Goal: Find specific page/section: Find specific page/section

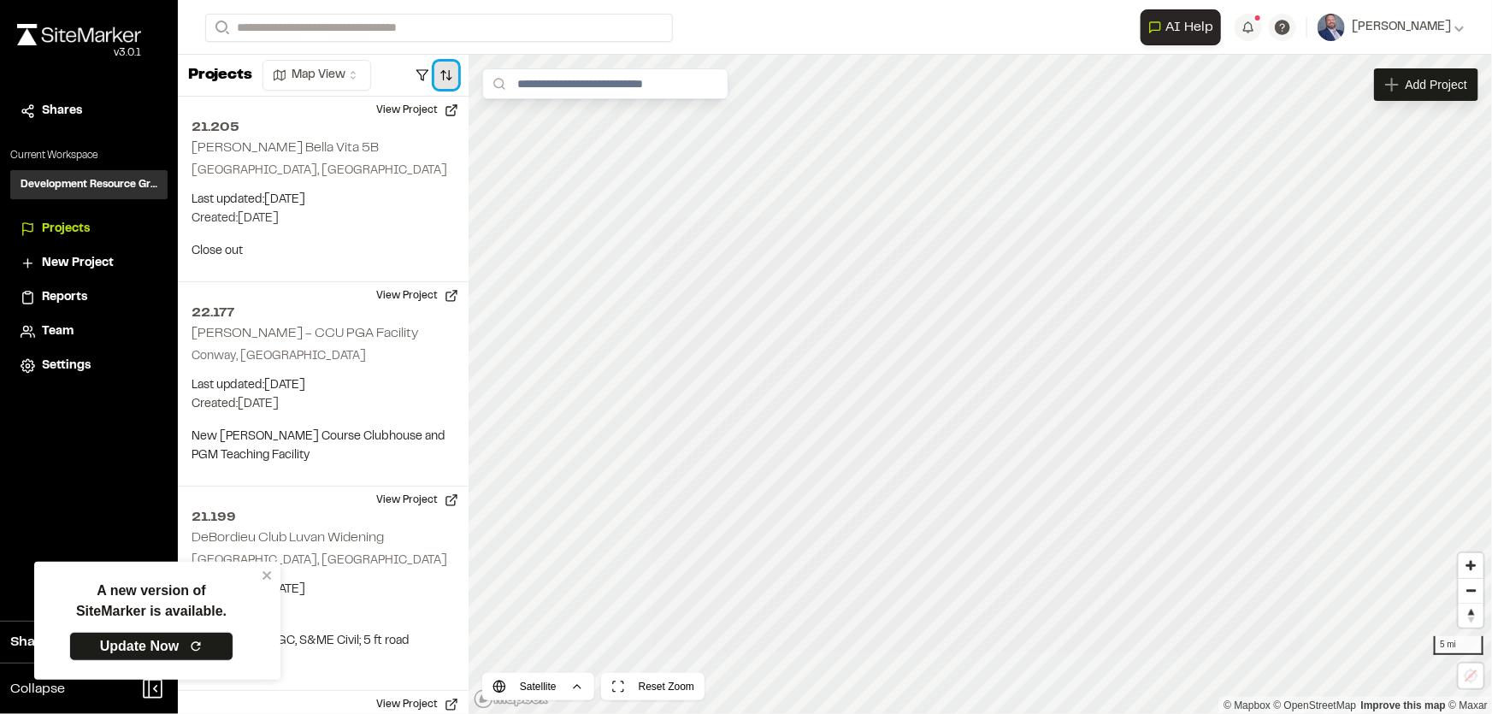
click at [444, 75] on button "button" at bounding box center [446, 75] width 24 height 27
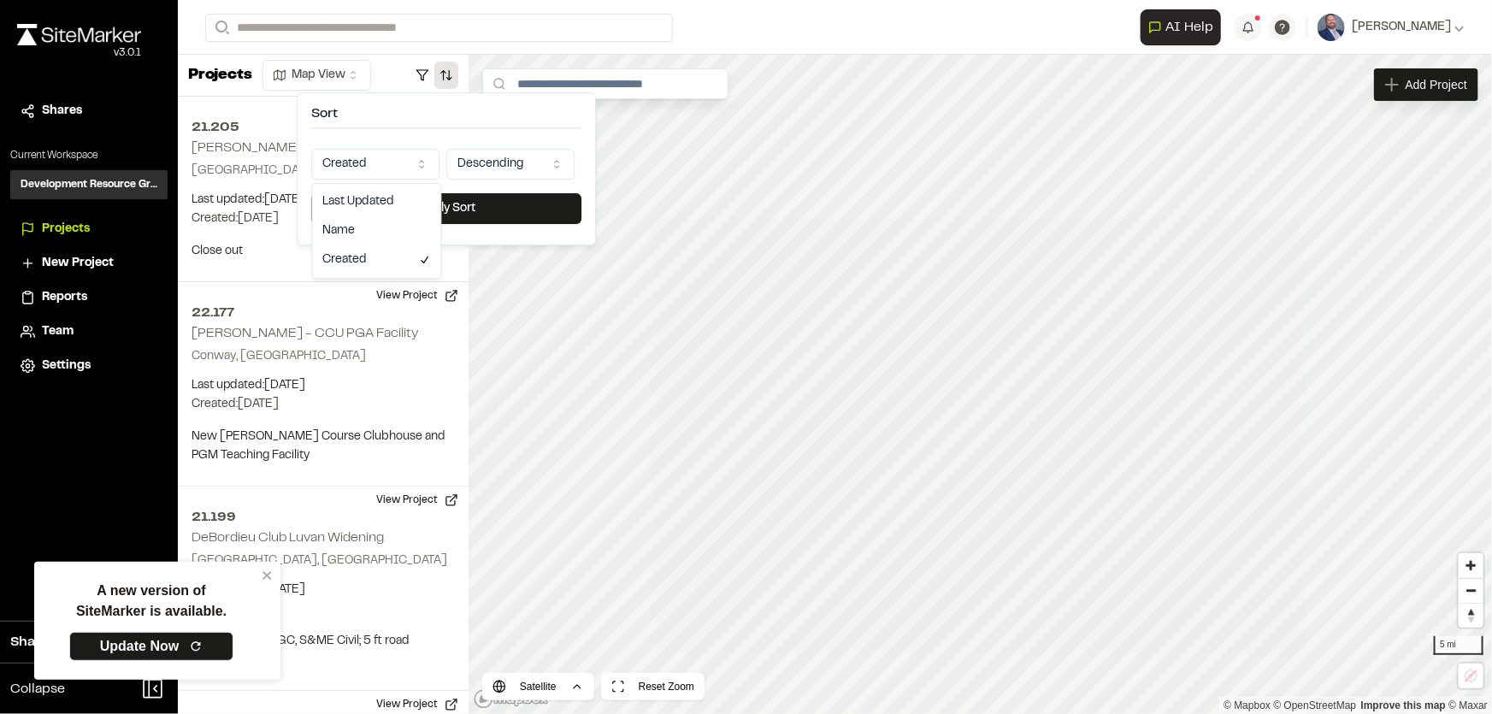
click at [406, 156] on html "A new version of SiteMarker is available. Update Now Close sidebar v 3.0.1 Shar…" at bounding box center [746, 357] width 1492 height 714
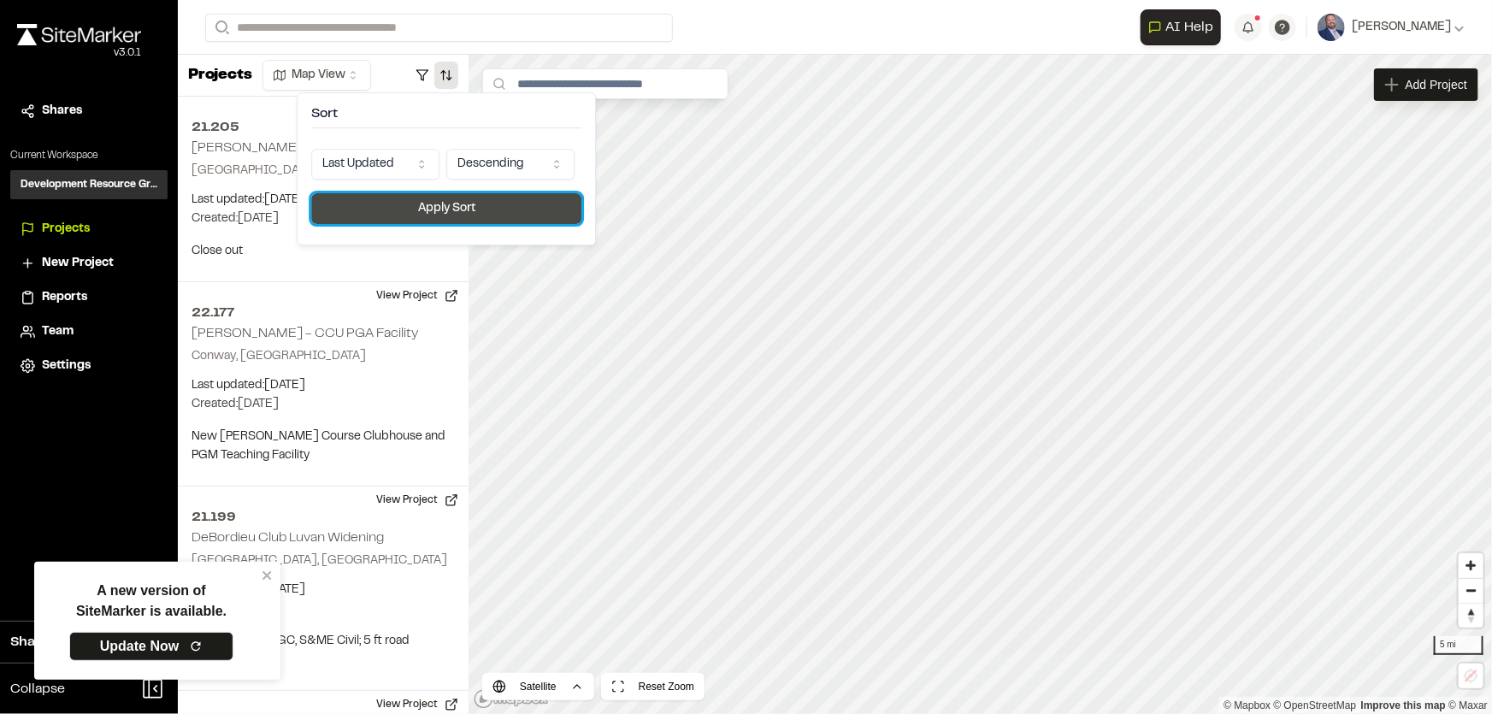
click at [459, 200] on button "Apply Sort" at bounding box center [446, 208] width 270 height 31
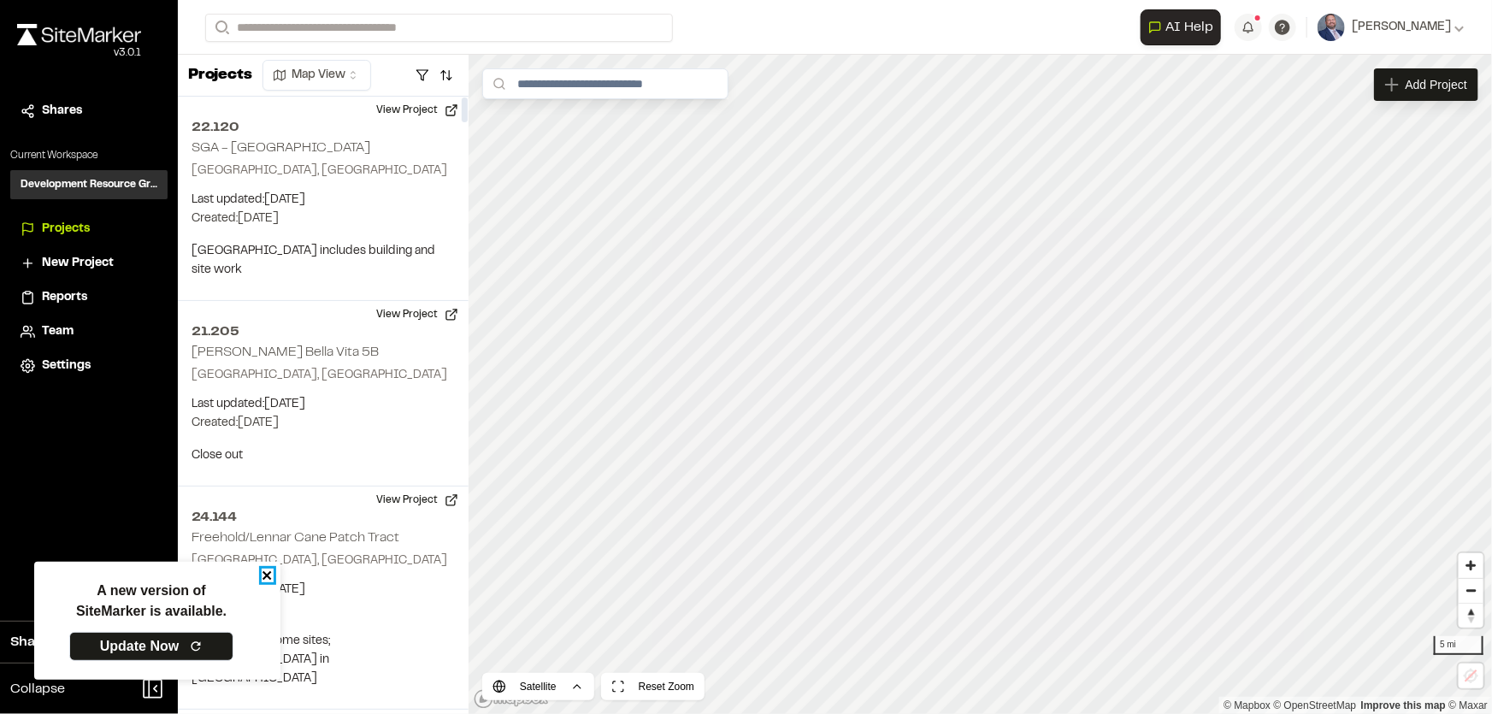
click at [268, 576] on icon "close" at bounding box center [266, 575] width 9 height 9
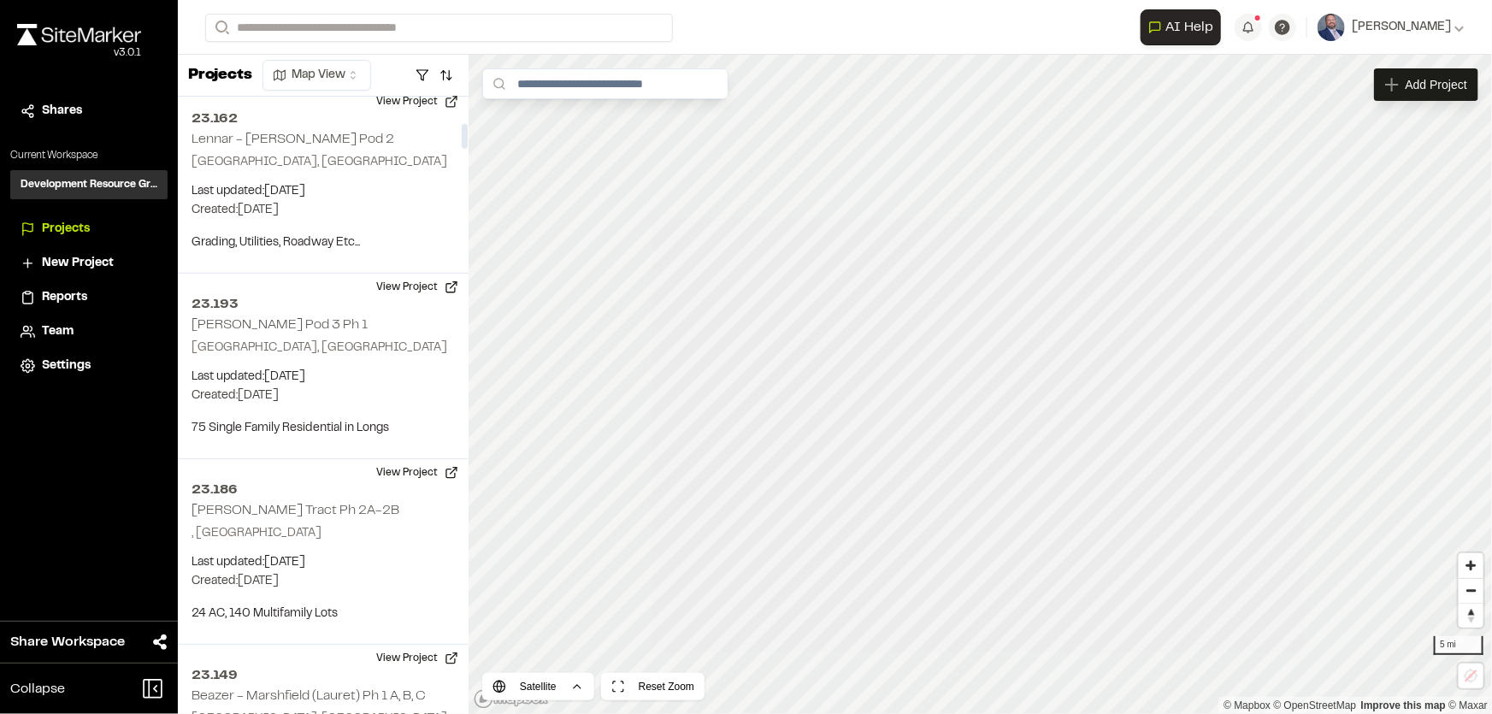
scroll to position [699, 0]
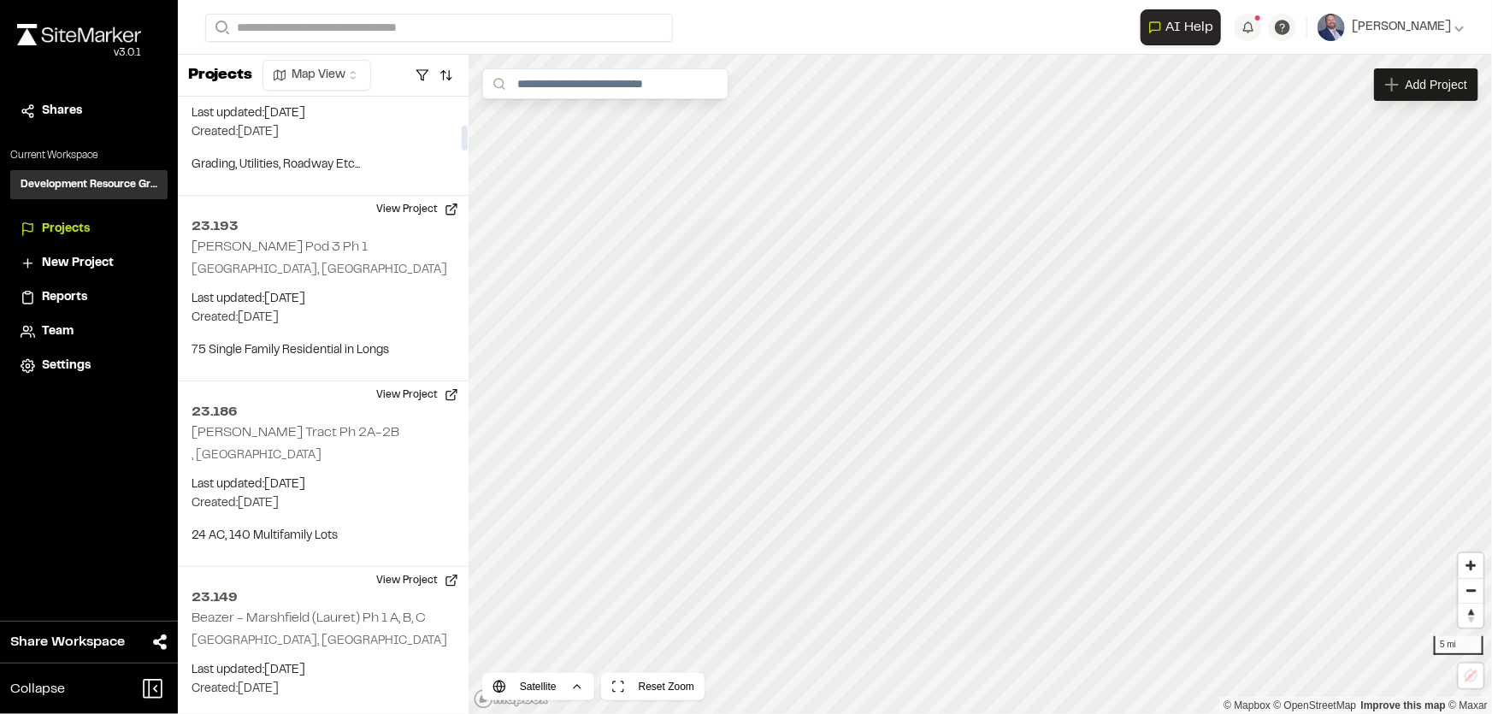
click at [343, 435] on h2 "[PERSON_NAME] Tract Ph 2A-2B" at bounding box center [295, 433] width 208 height 12
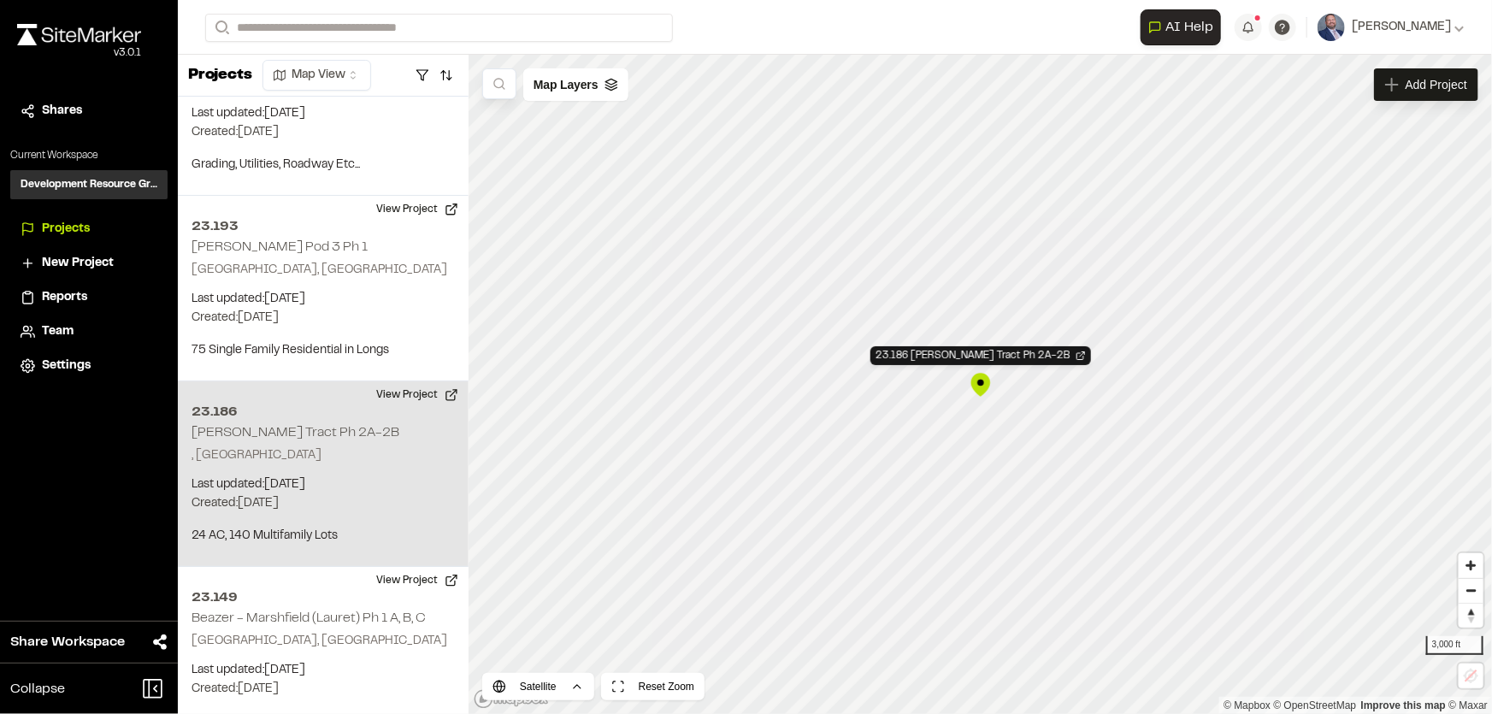
click at [976, 385] on div "23.186 [PERSON_NAME] Tract Ph 2A-2B" at bounding box center [981, 385] width 26 height 26
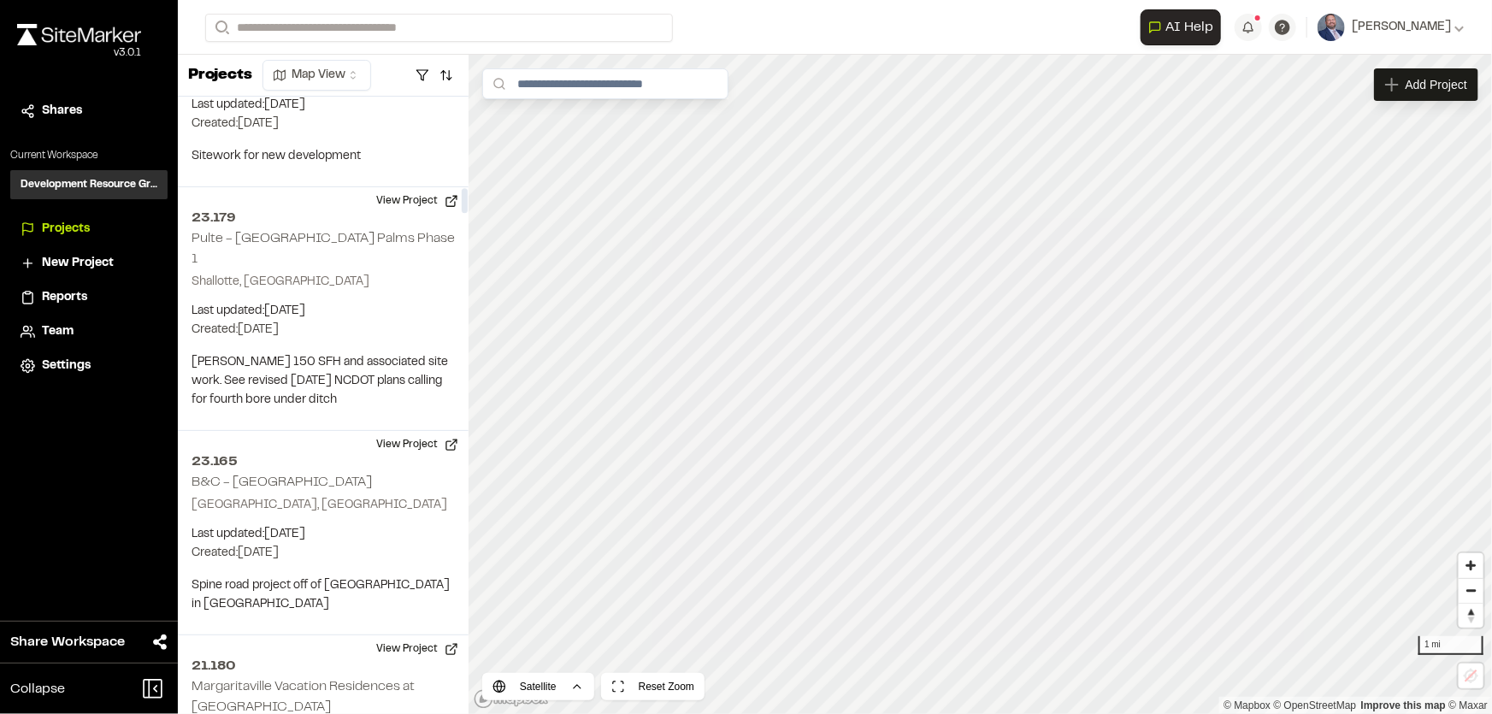
scroll to position [2335, 0]
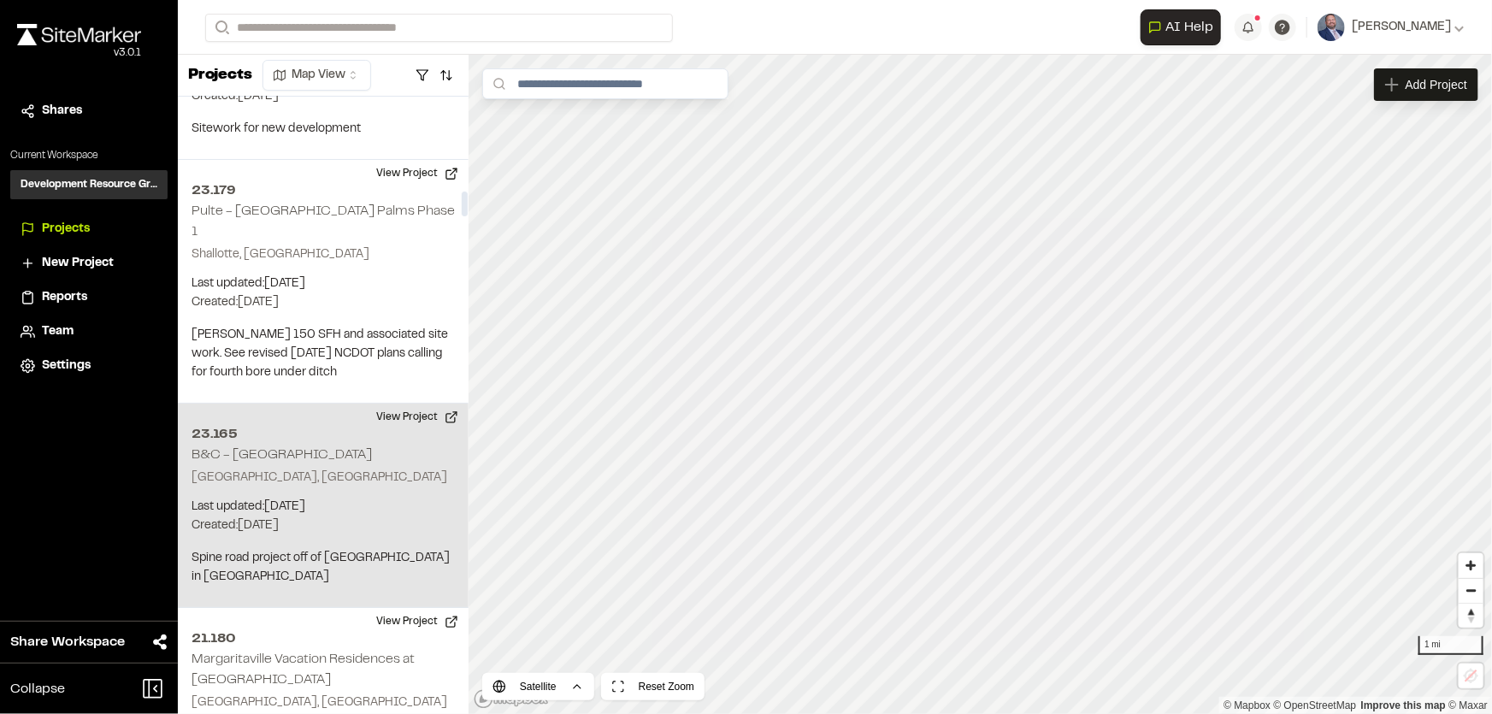
click at [375, 497] on p "Last updated: [DATE]" at bounding box center [322, 506] width 263 height 19
click at [409, 403] on button "View Project" at bounding box center [417, 416] width 103 height 27
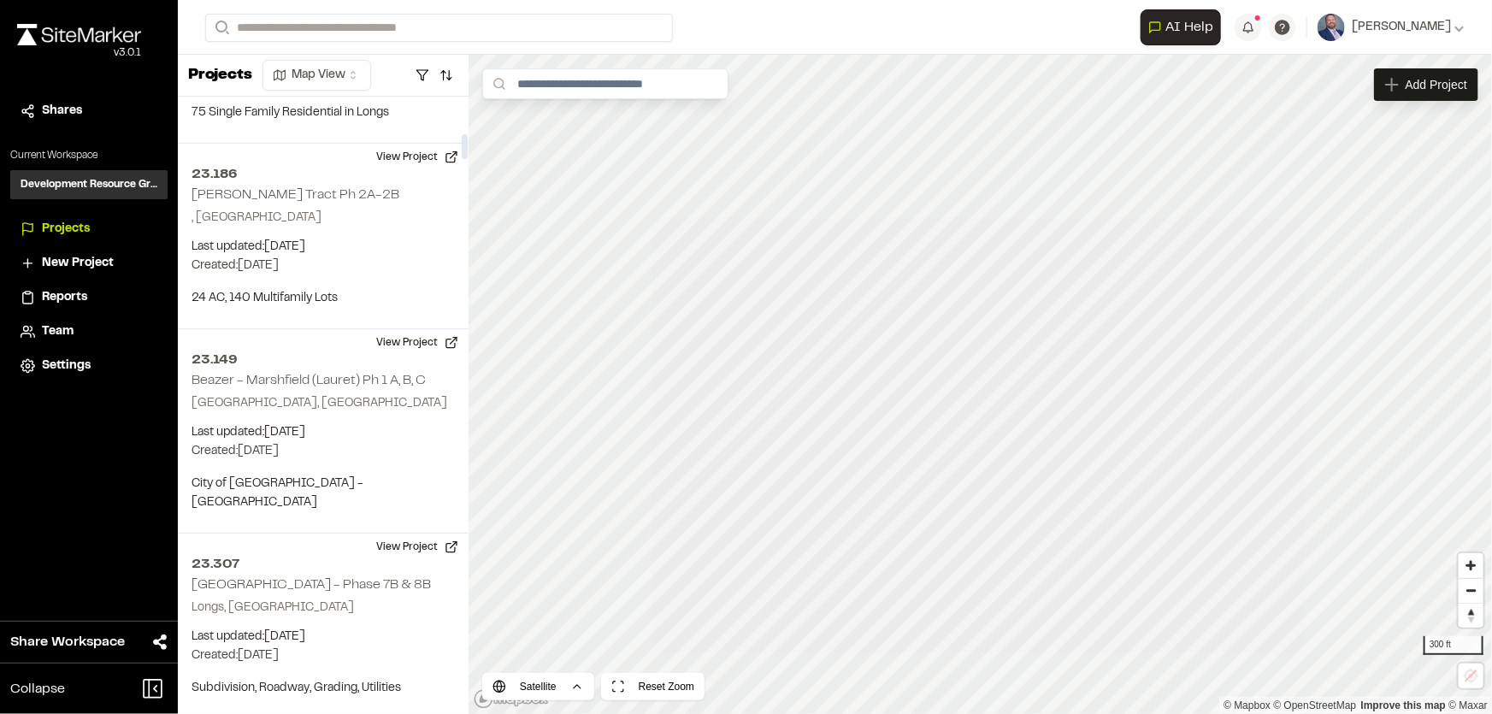
scroll to position [859, 0]
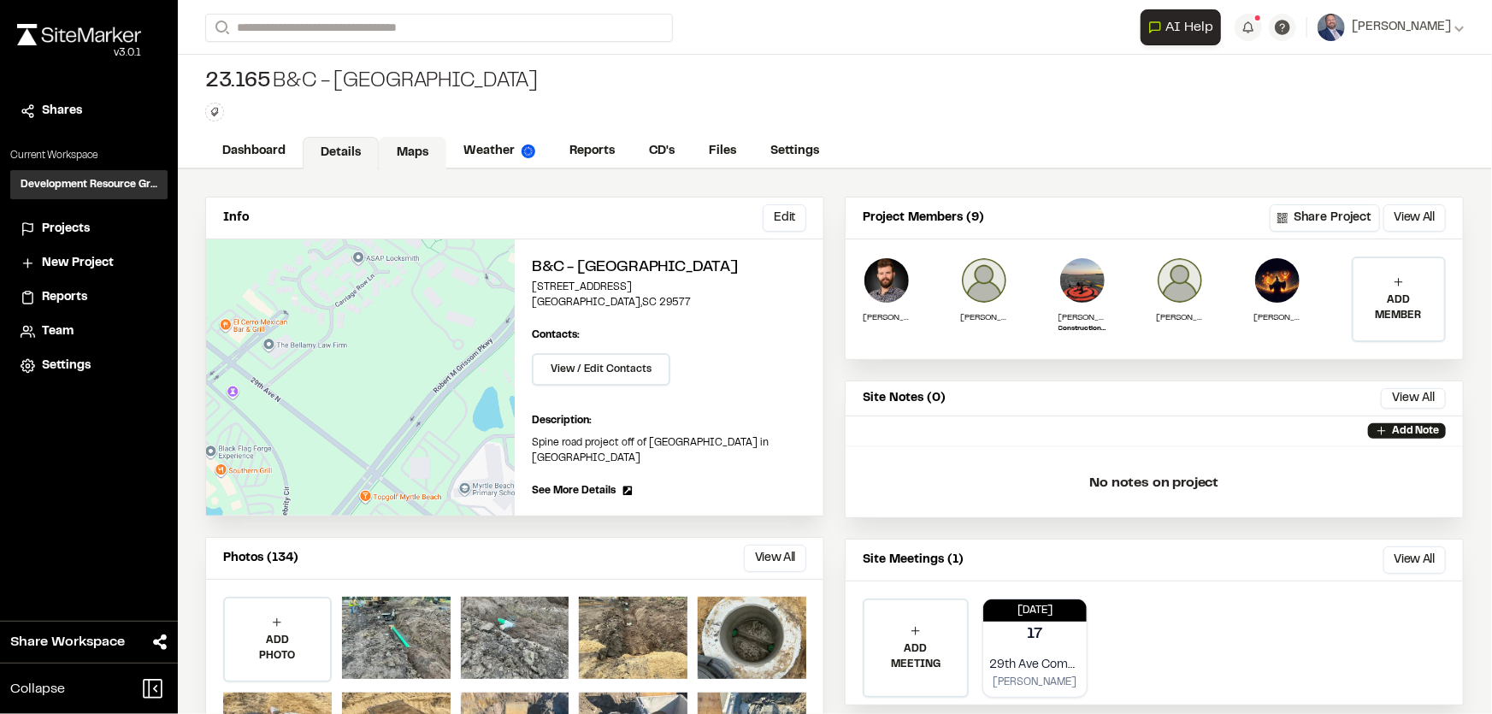
click at [409, 151] on link "Maps" at bounding box center [413, 153] width 68 height 32
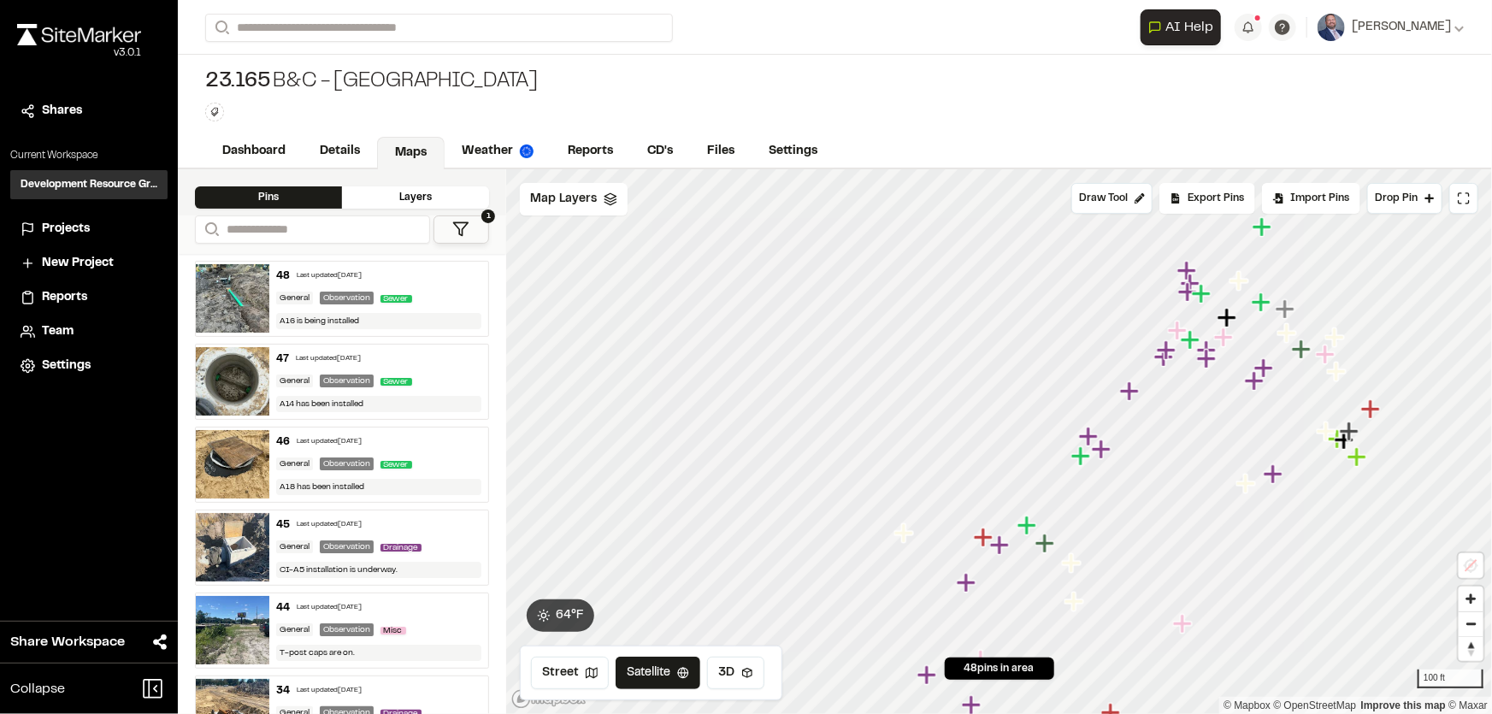
click at [444, 292] on div "General Observation Sewer" at bounding box center [379, 298] width 206 height 15
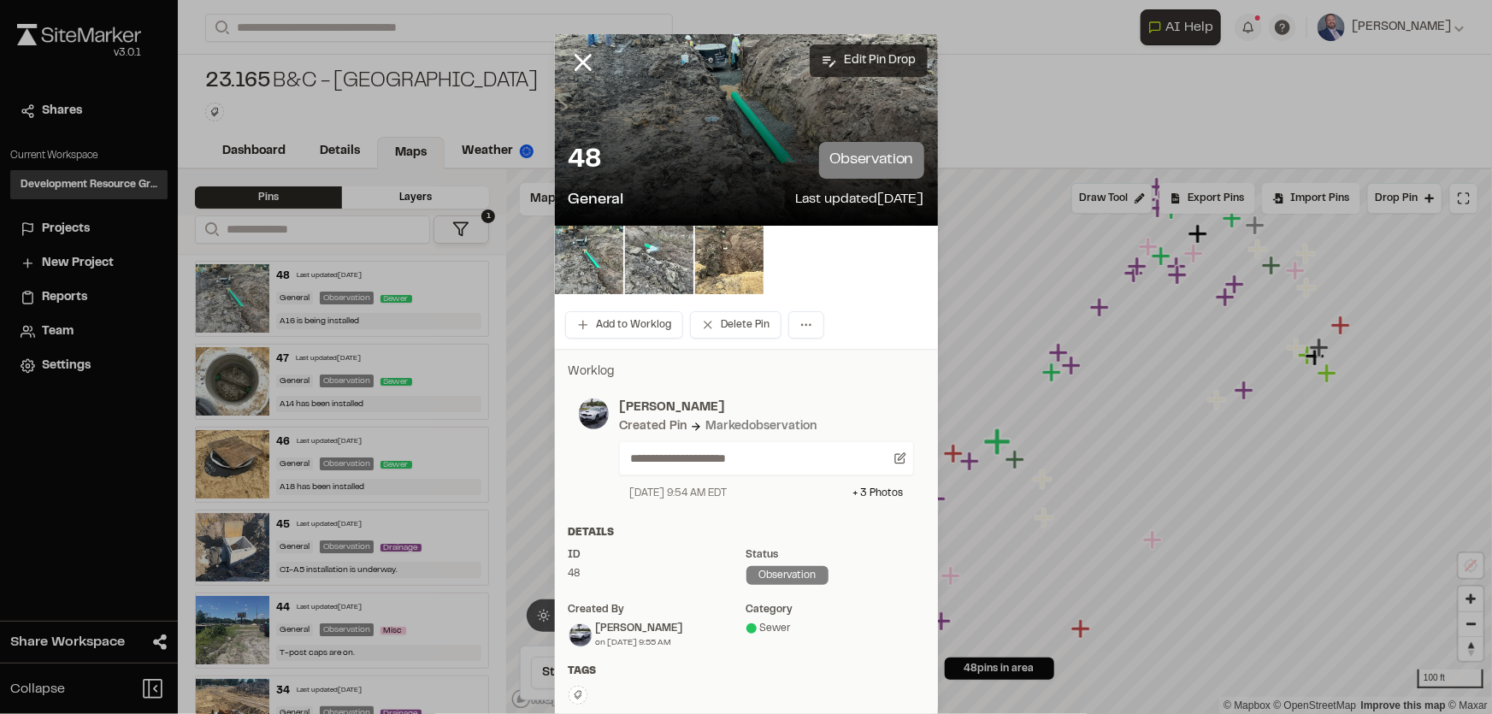
click at [850, 56] on button "Edit Pin Drop" at bounding box center [868, 60] width 118 height 32
select select "****"
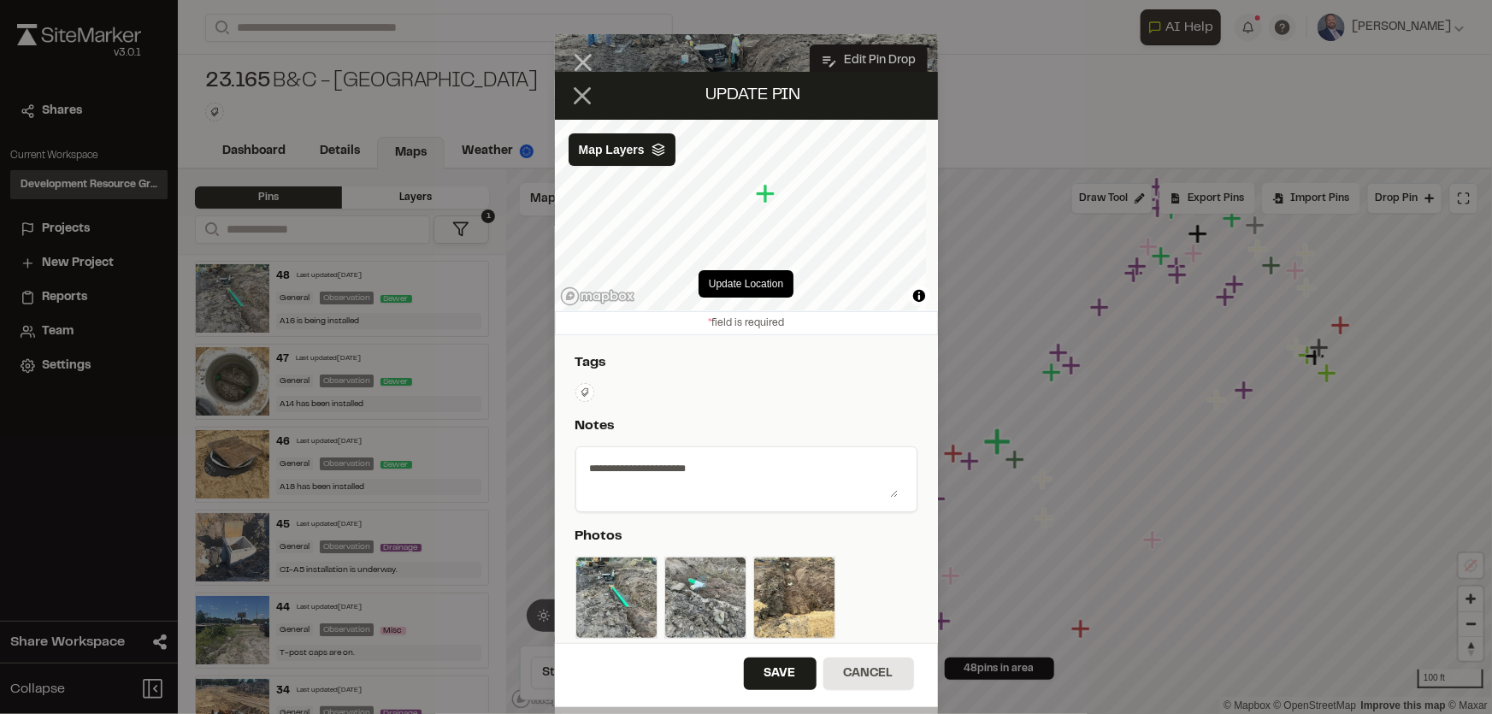
click at [575, 90] on line at bounding box center [581, 95] width 15 height 15
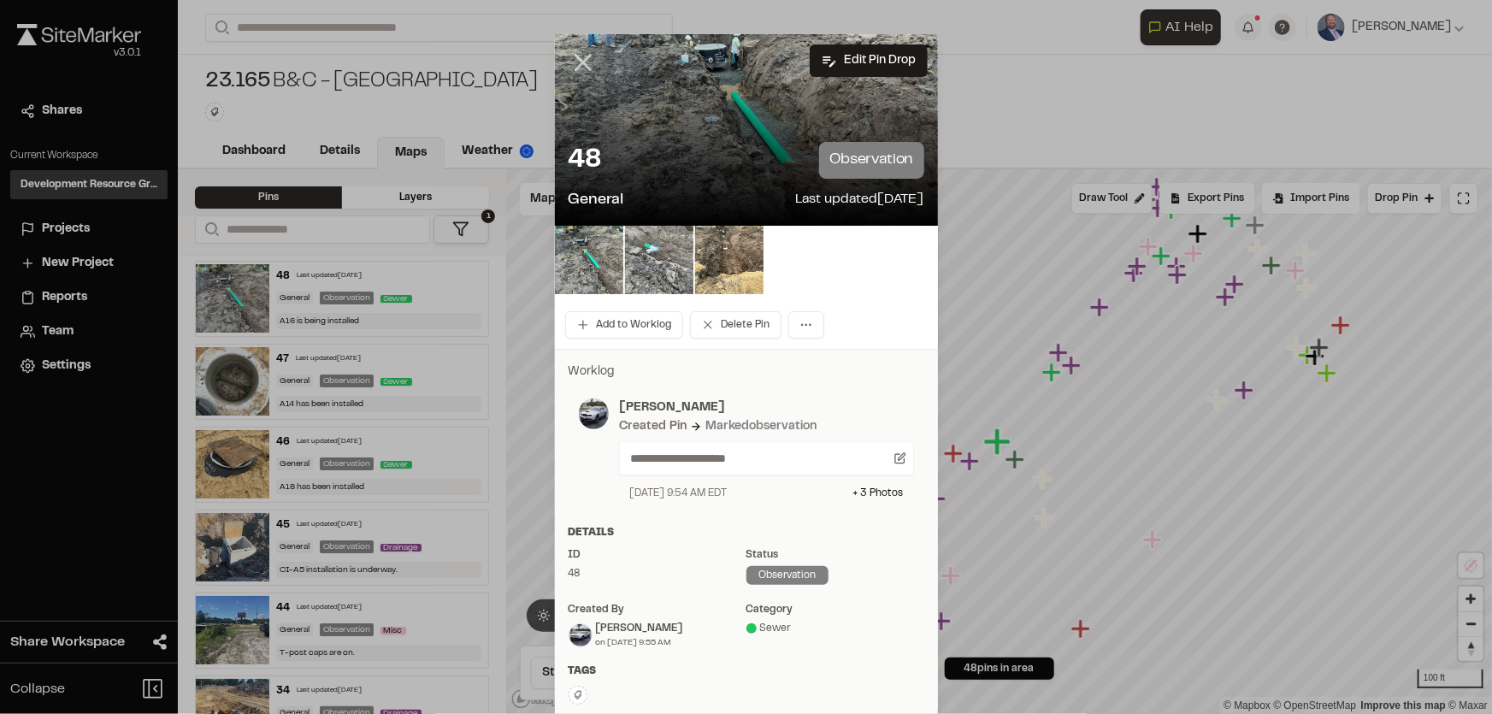
click at [581, 64] on icon at bounding box center [582, 62] width 29 height 29
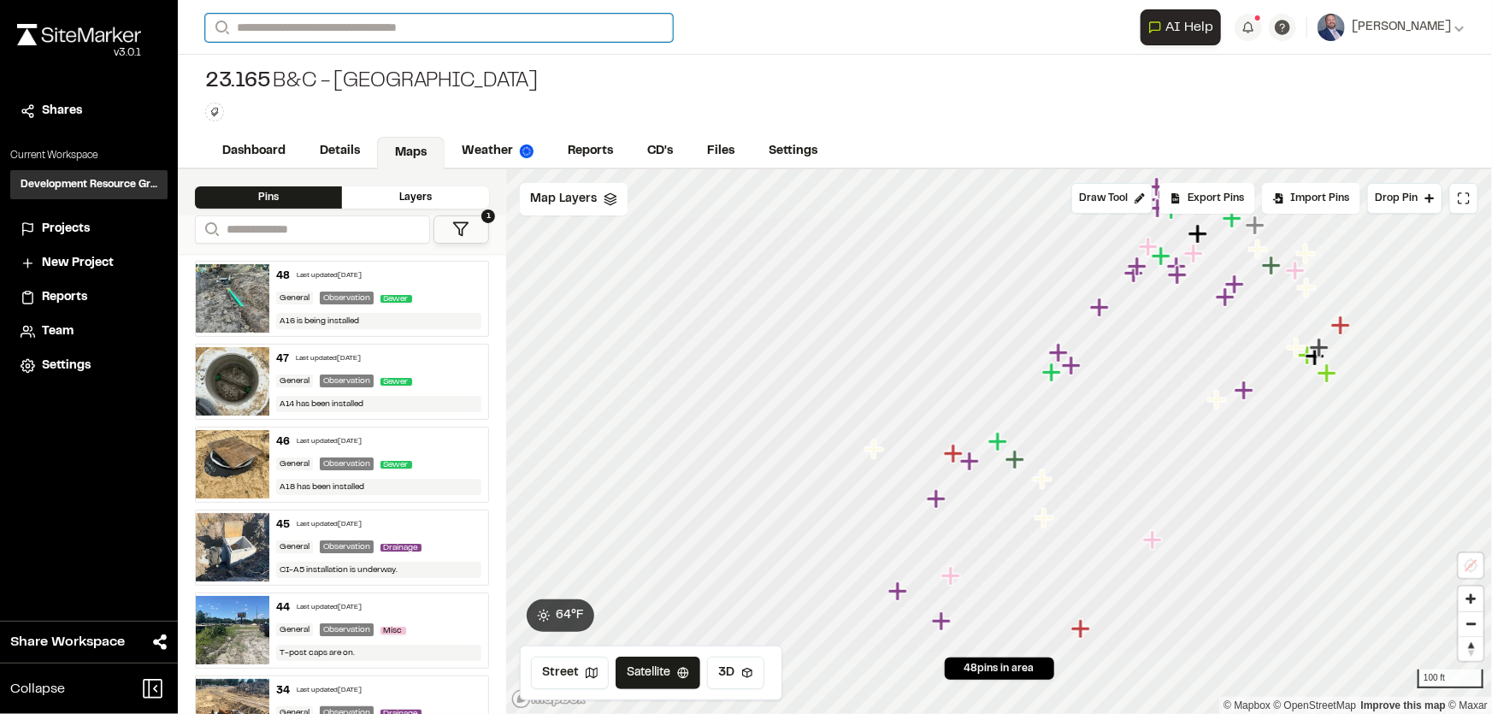
click at [299, 25] on input "Search" at bounding box center [439, 28] width 468 height 28
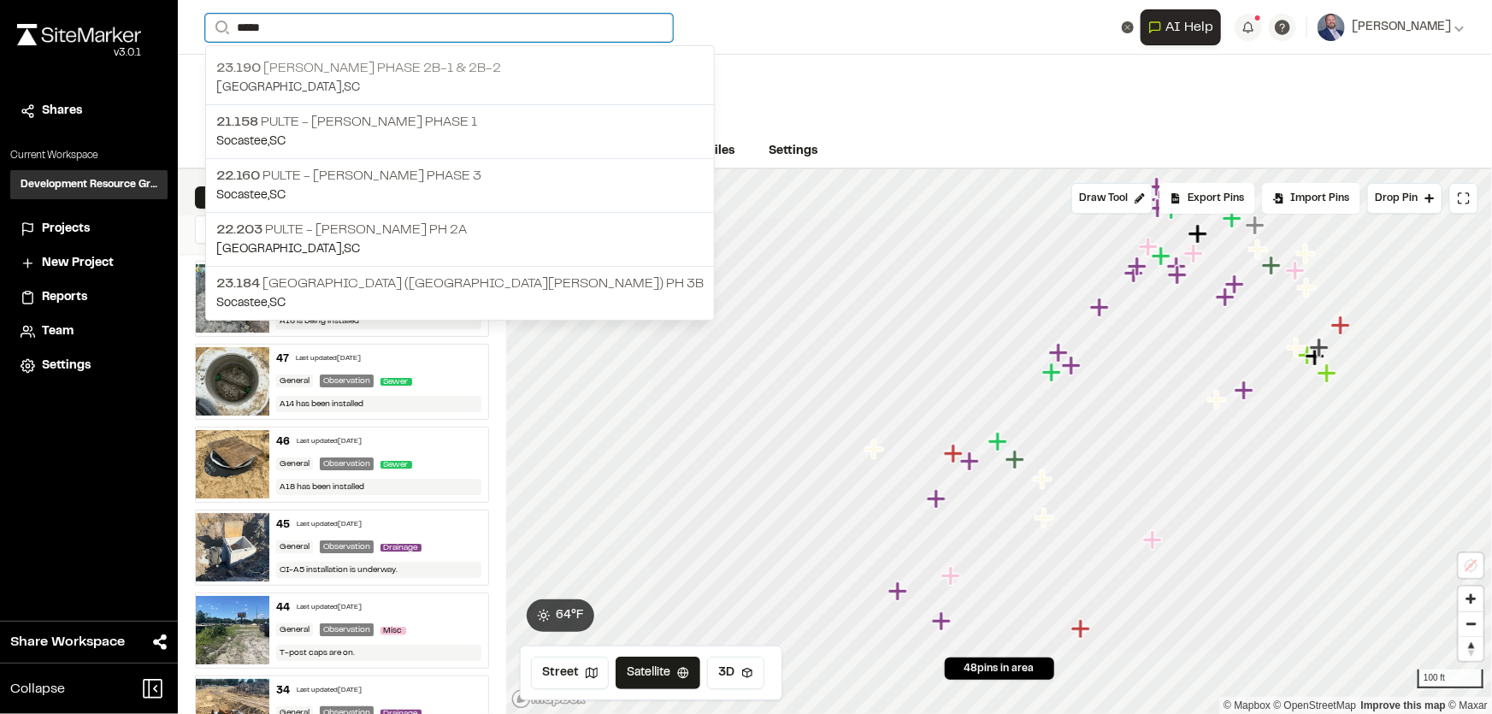
type input "*****"
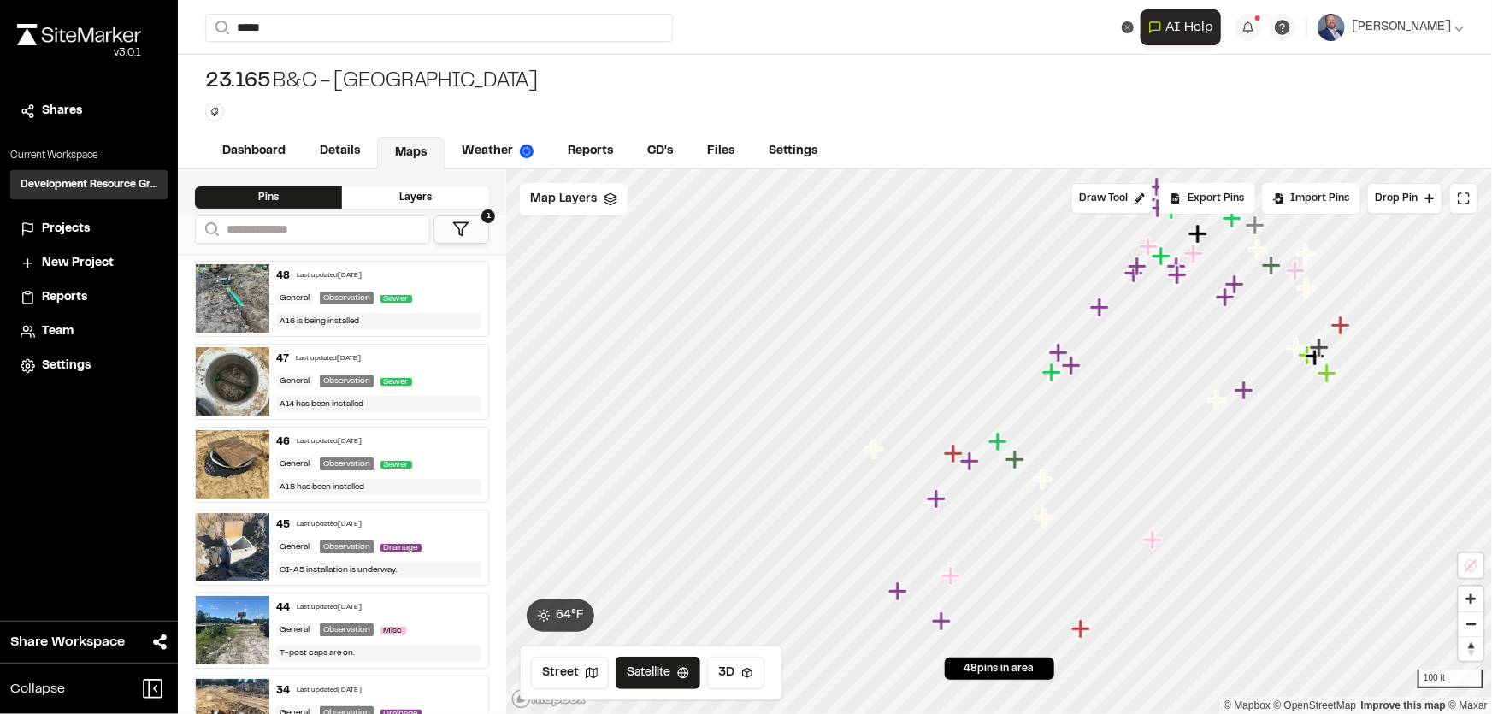
click at [368, 73] on p "23.190 Hague Marina Phase 2B-1 & 2B-2" at bounding box center [459, 68] width 487 height 21
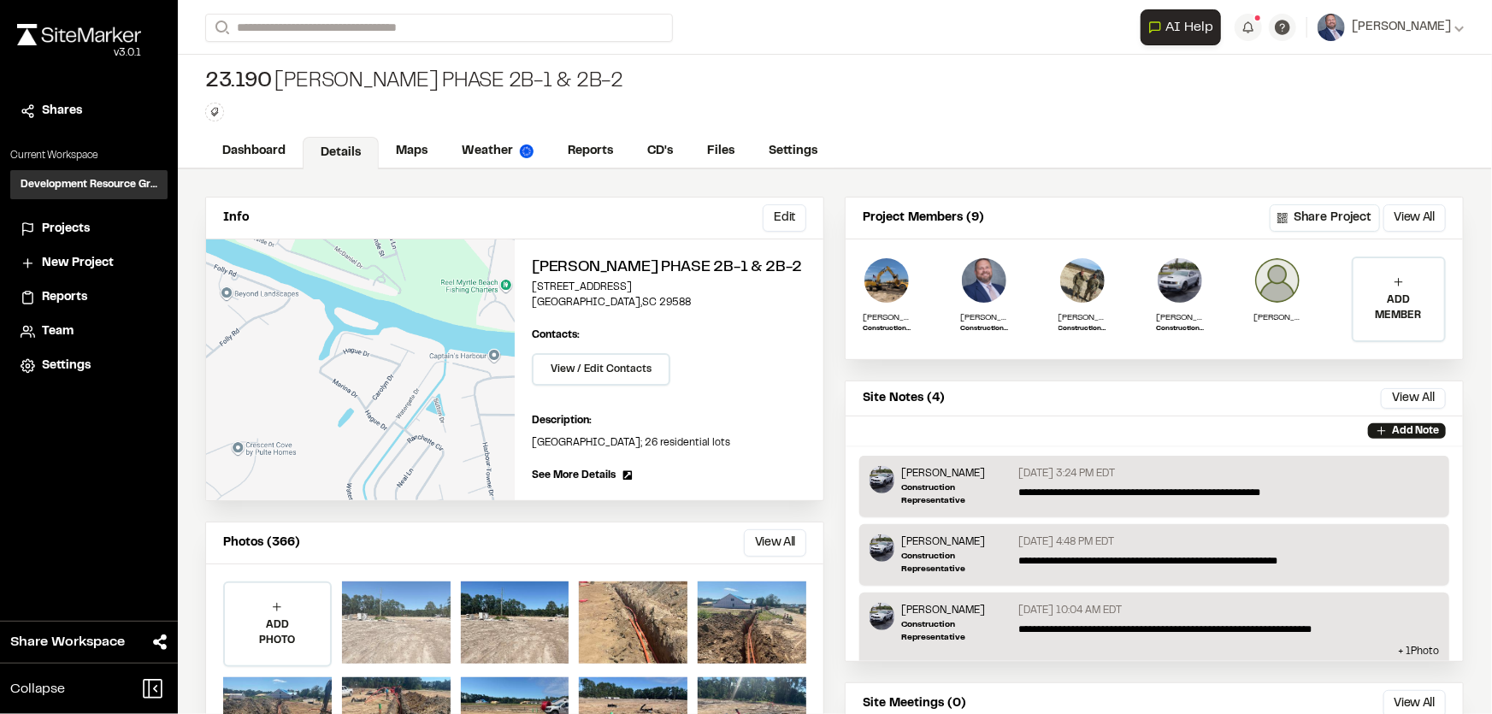
click at [377, 606] on div at bounding box center [396, 622] width 109 height 82
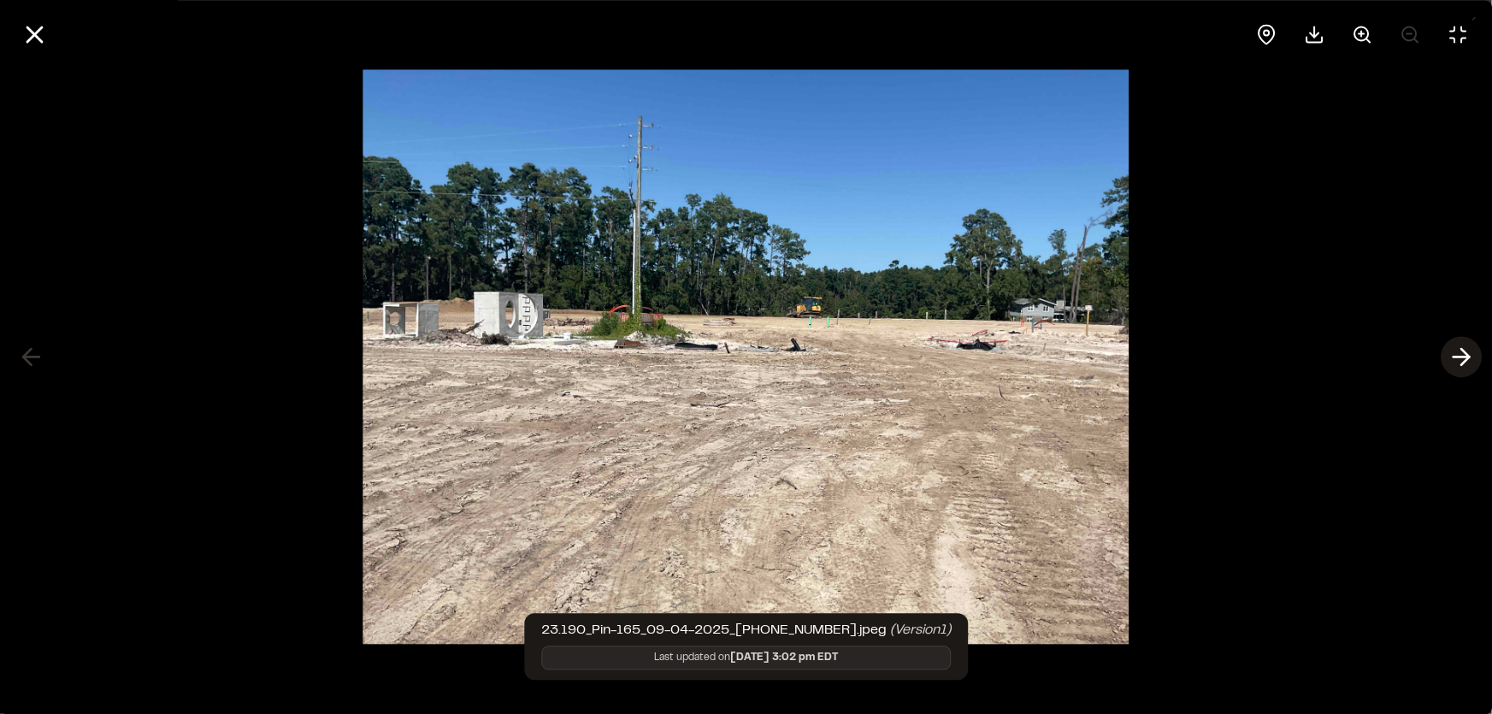
click at [1469, 355] on icon at bounding box center [1460, 357] width 27 height 29
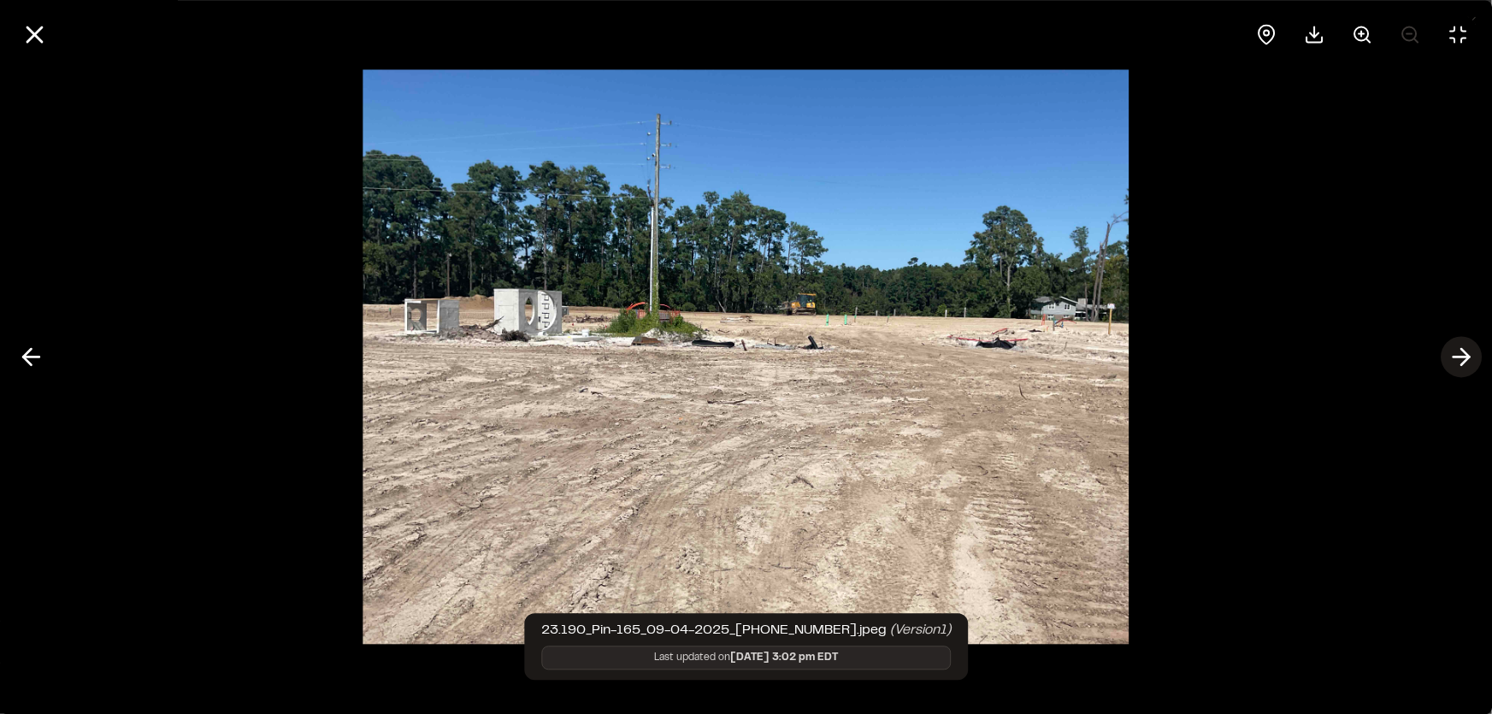
click at [1469, 355] on icon at bounding box center [1460, 357] width 27 height 29
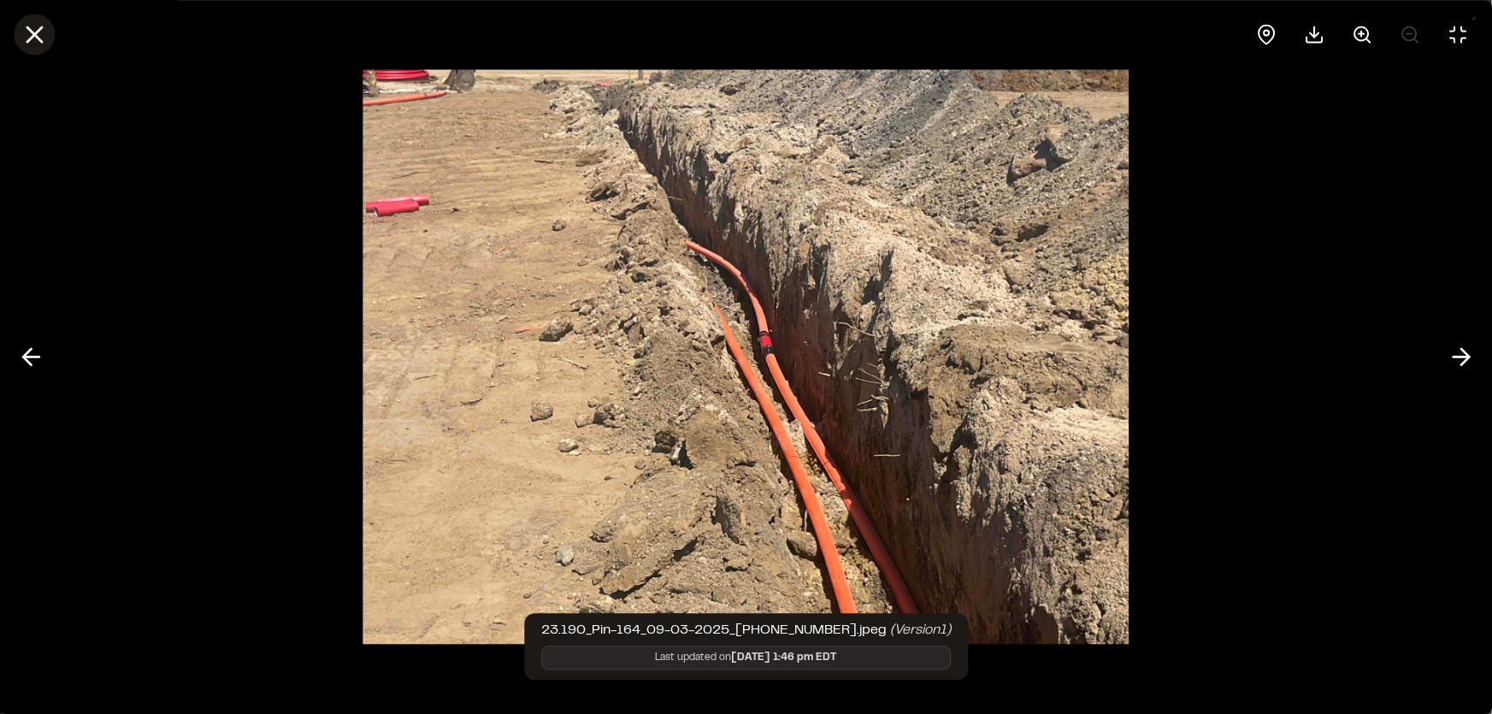
click at [32, 25] on icon at bounding box center [34, 34] width 29 height 29
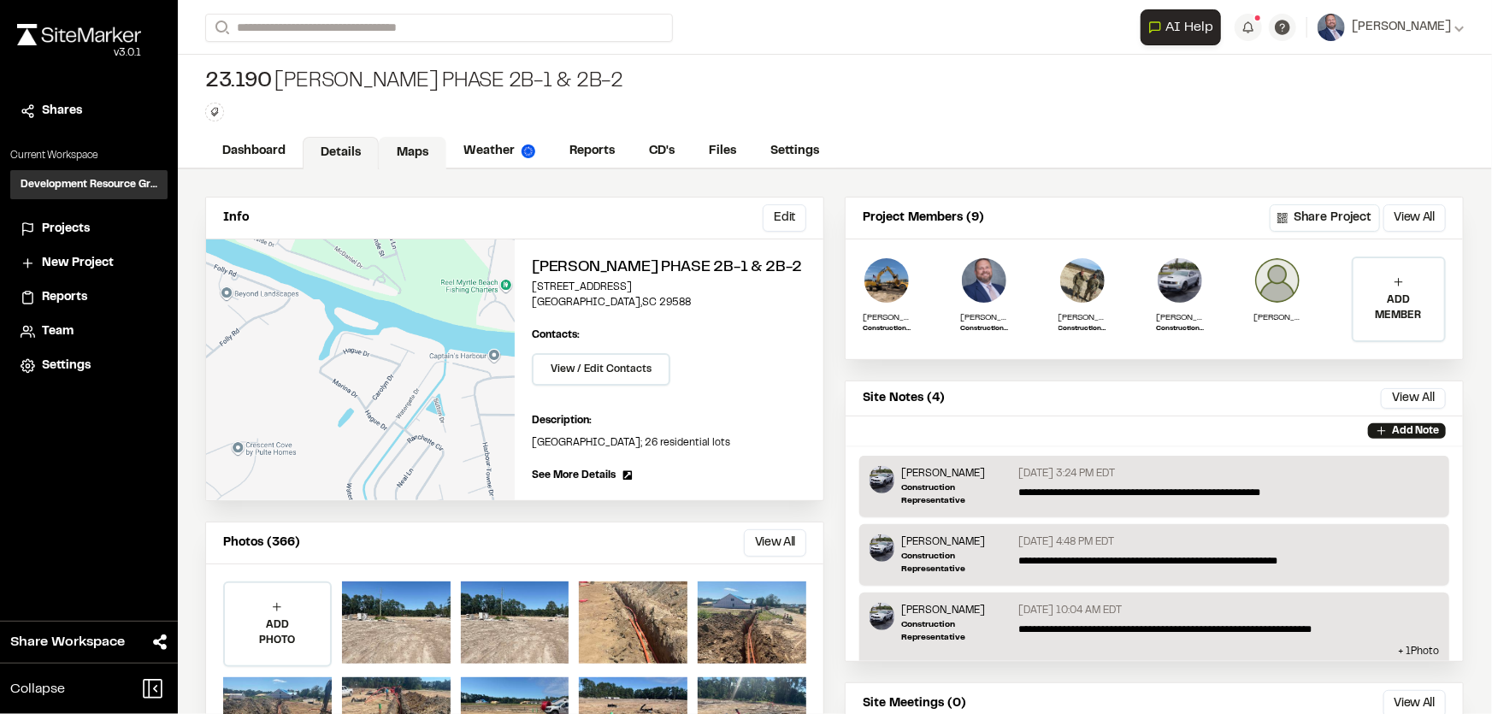
click at [437, 150] on link "Maps" at bounding box center [413, 153] width 68 height 32
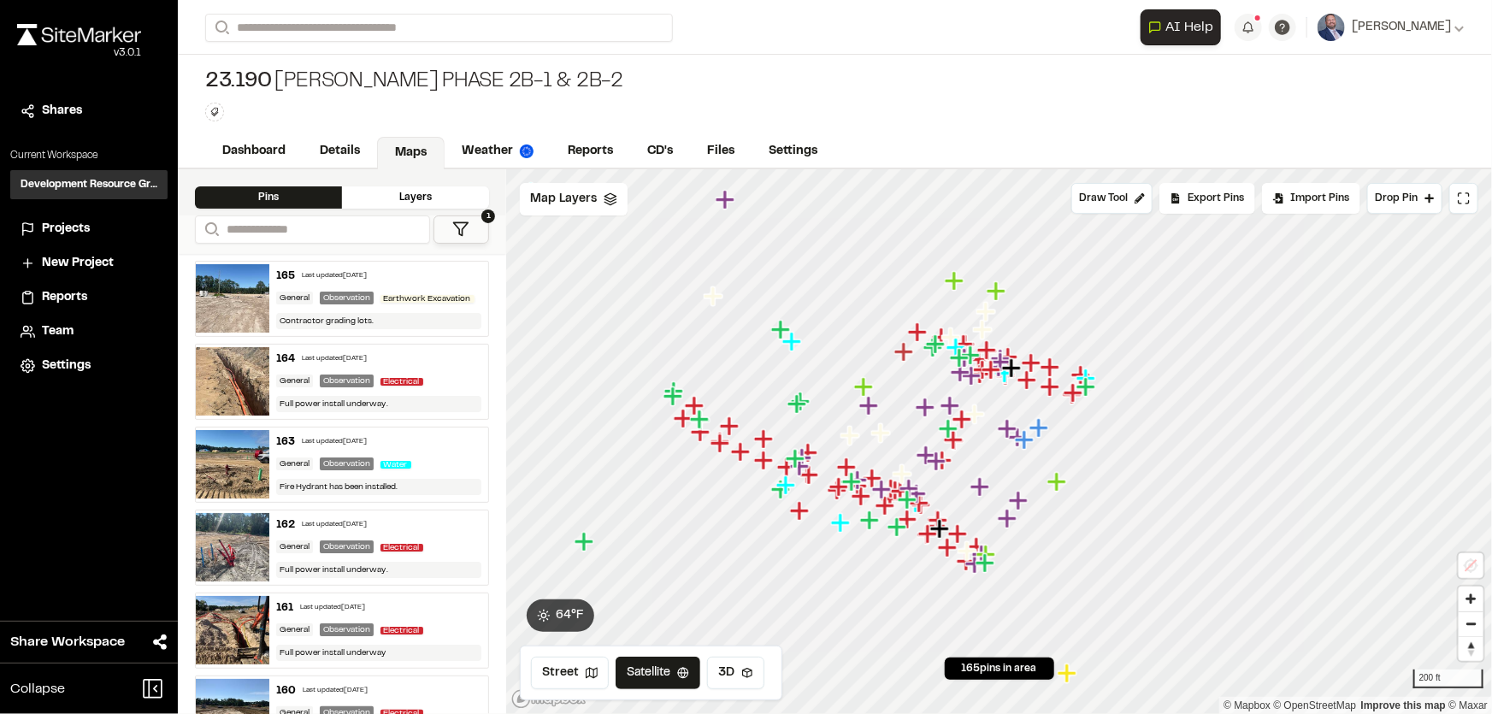
click at [423, 472] on div "General Observation Water" at bounding box center [379, 463] width 206 height 15
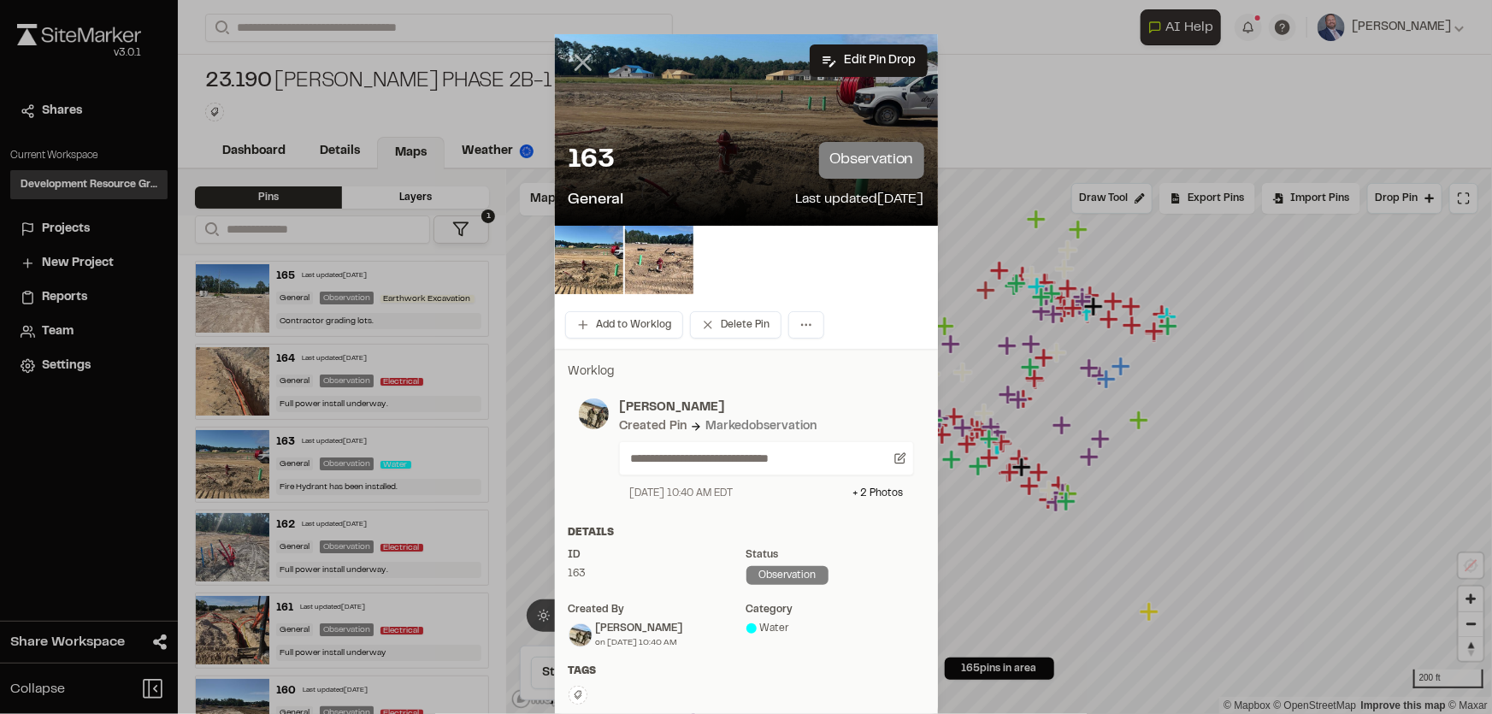
click at [573, 56] on icon at bounding box center [582, 62] width 29 height 29
